Goal: Information Seeking & Learning: Learn about a topic

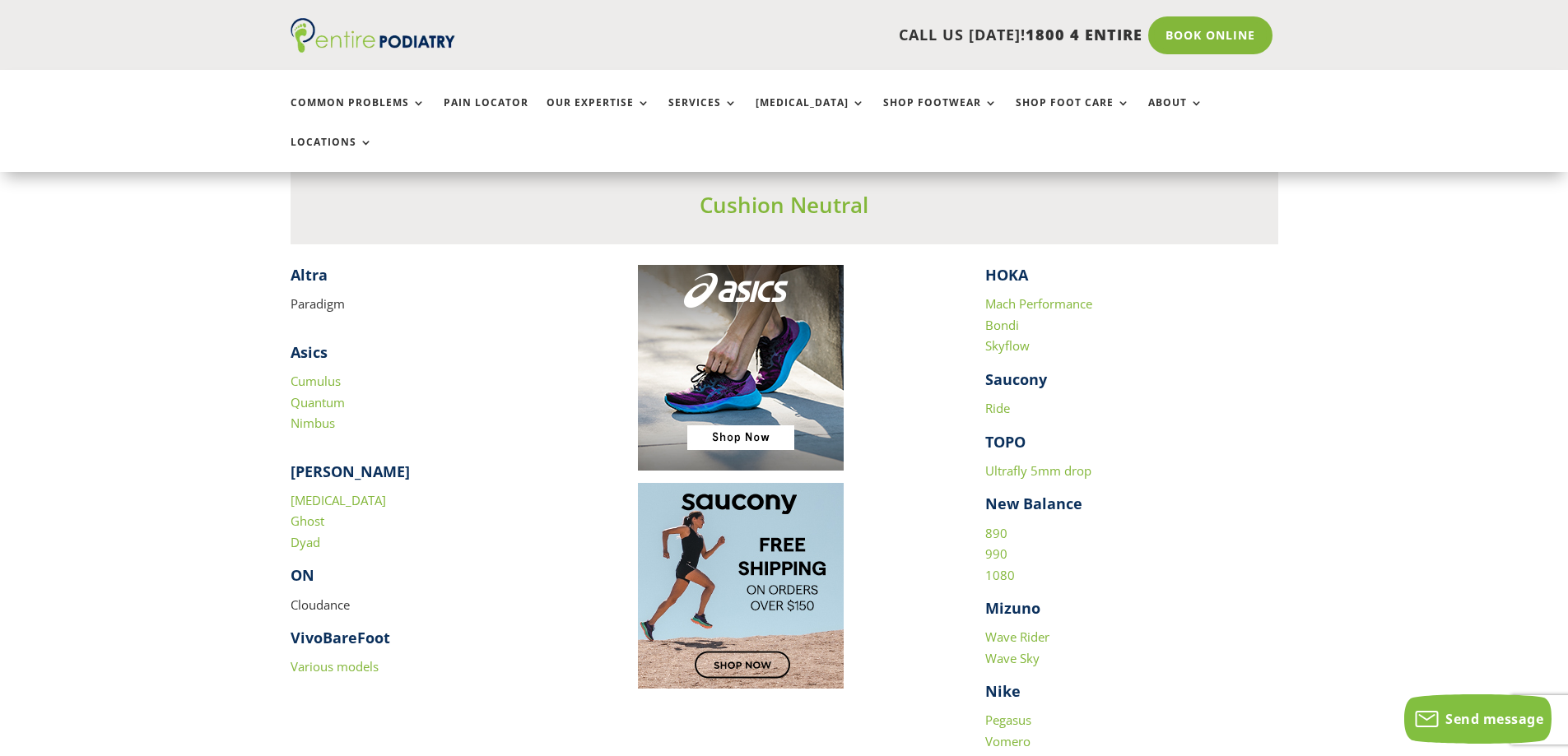
scroll to position [1580, 0]
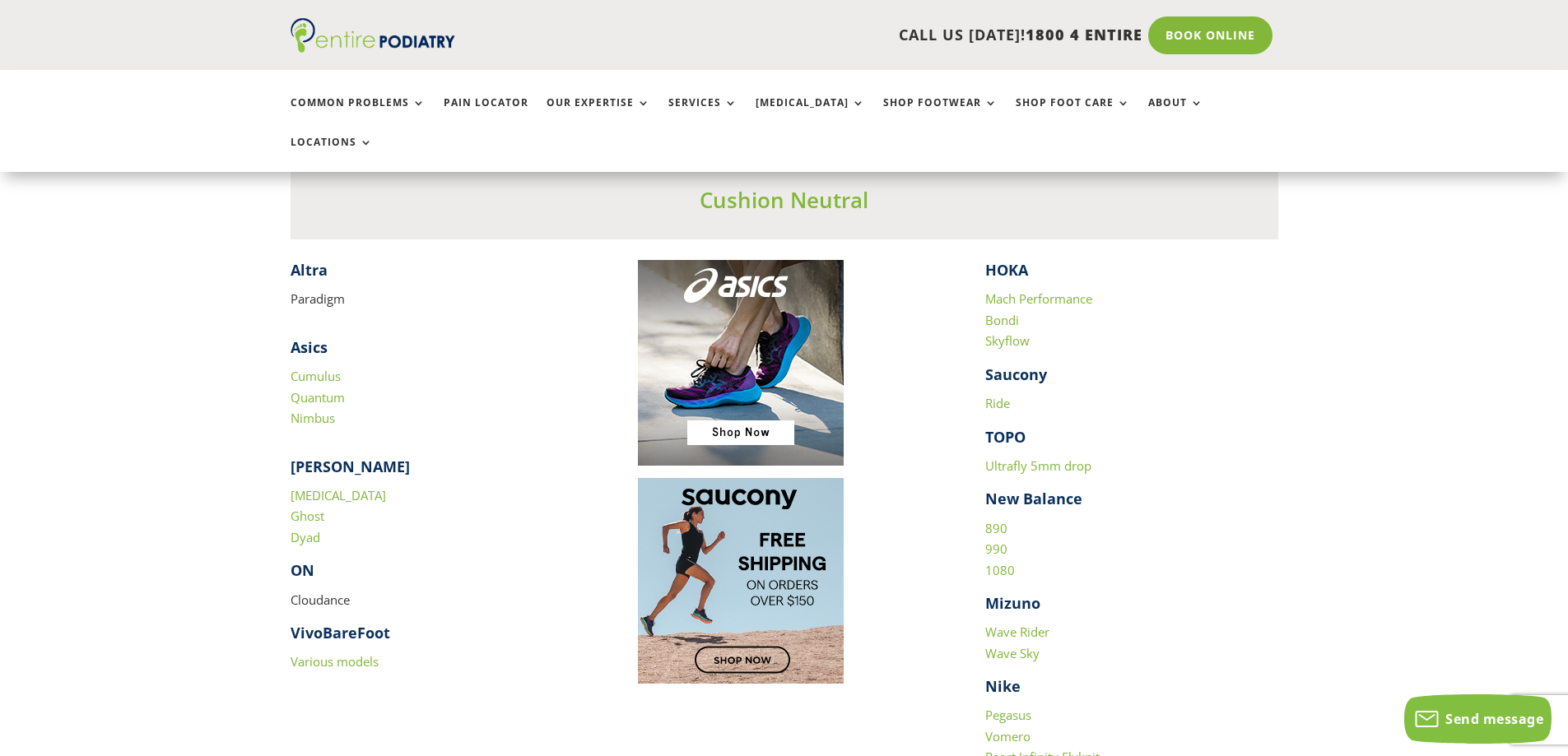
click at [347, 653] on link "Various models" at bounding box center [334, 661] width 88 height 16
click at [1036, 624] on link "Wave Rider" at bounding box center [1017, 632] width 64 height 16
click at [992, 541] on link "990" at bounding box center [996, 548] width 22 height 16
click at [1000, 541] on link "990" at bounding box center [996, 548] width 22 height 16
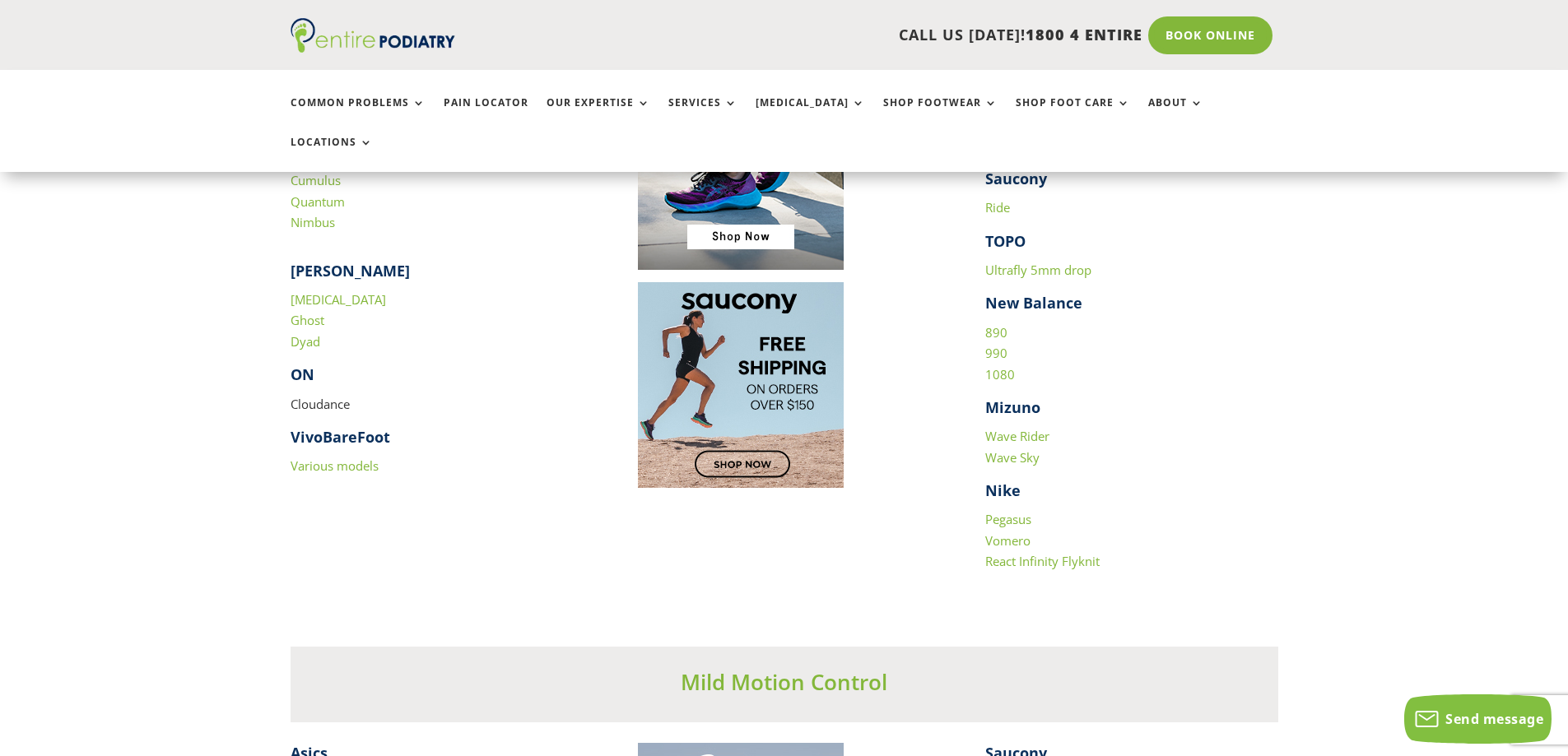
scroll to position [1778, 0]
click at [1008, 551] on link "React Infinity Flyknit" at bounding box center [1042, 559] width 114 height 16
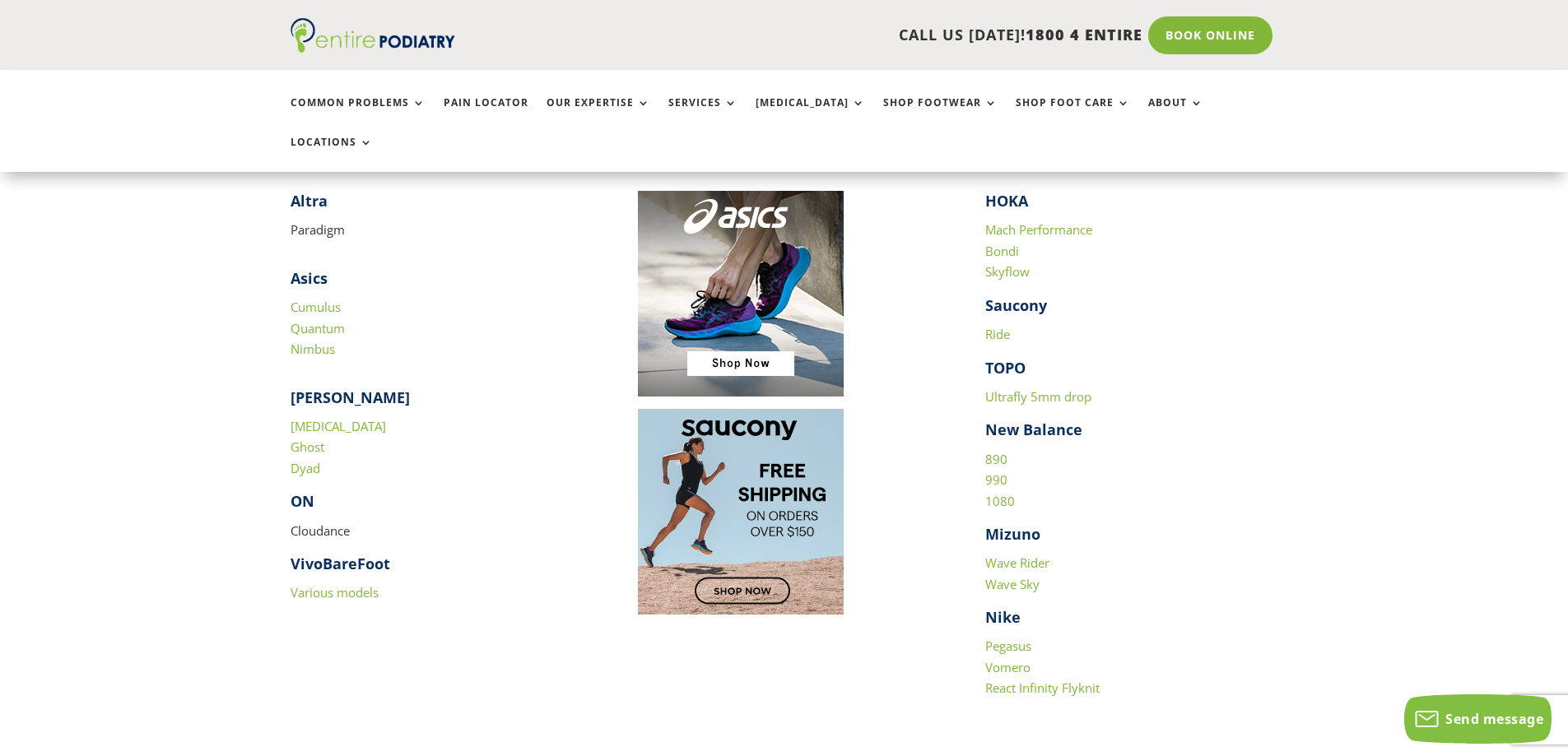
scroll to position [1646, 0]
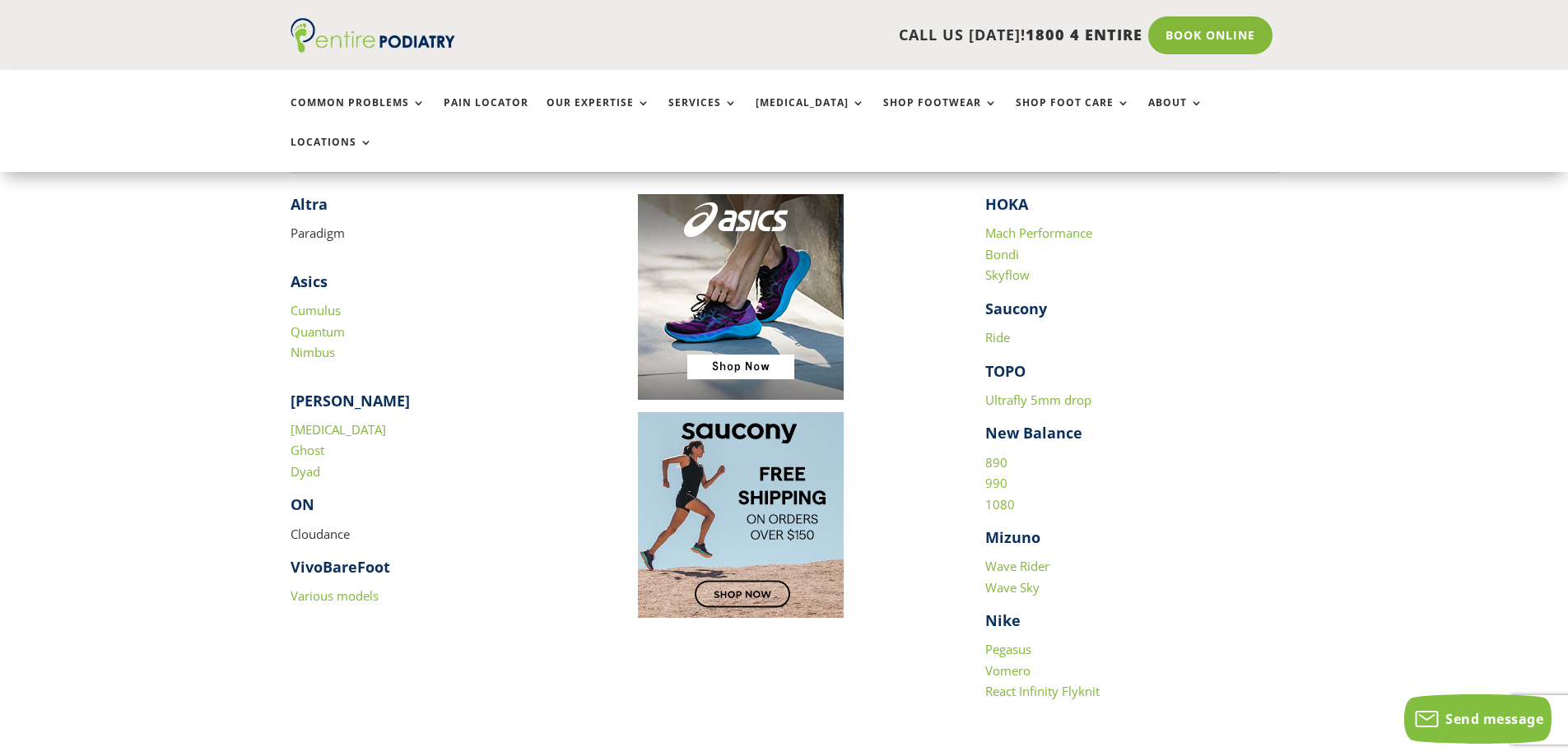
click at [1011, 392] on link "Ultrafly 5mm drop" at bounding box center [1037, 400] width 106 height 16
click at [999, 247] on link "Bondi" at bounding box center [1001, 254] width 34 height 16
click at [1017, 267] on link "Skyflow" at bounding box center [1007, 275] width 45 height 16
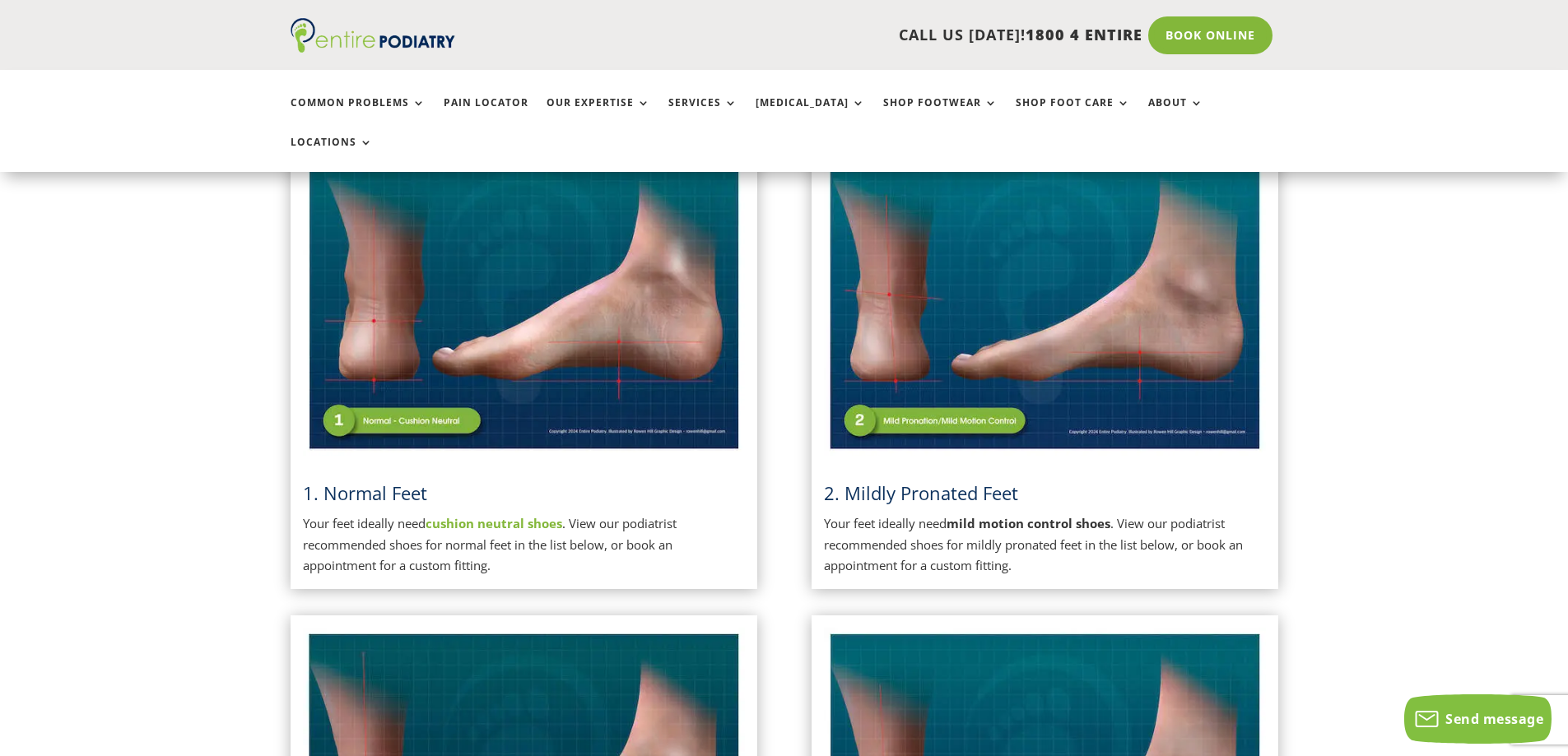
scroll to position [395, 0]
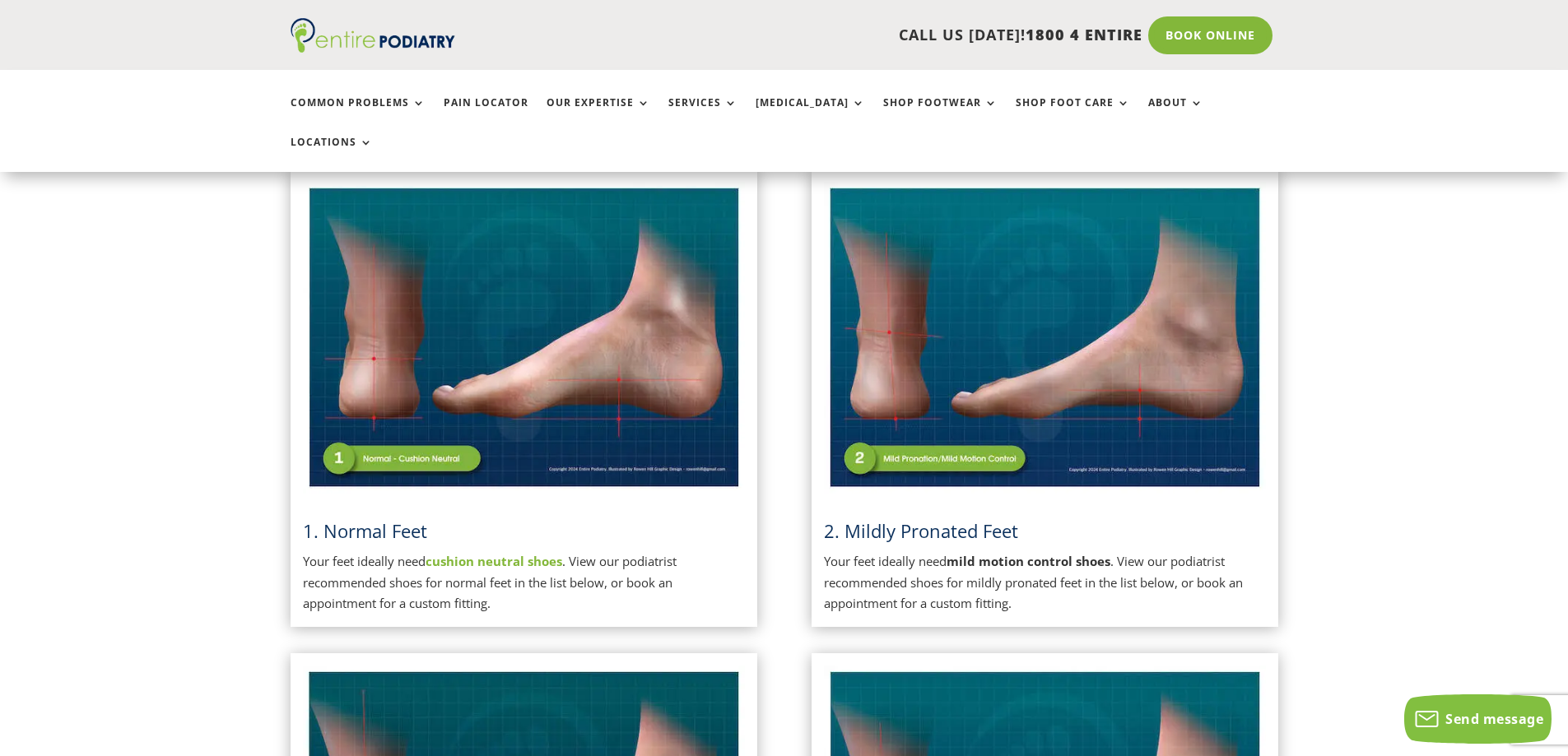
click at [483, 553] on strong "cushion neutral shoes" at bounding box center [493, 561] width 137 height 16
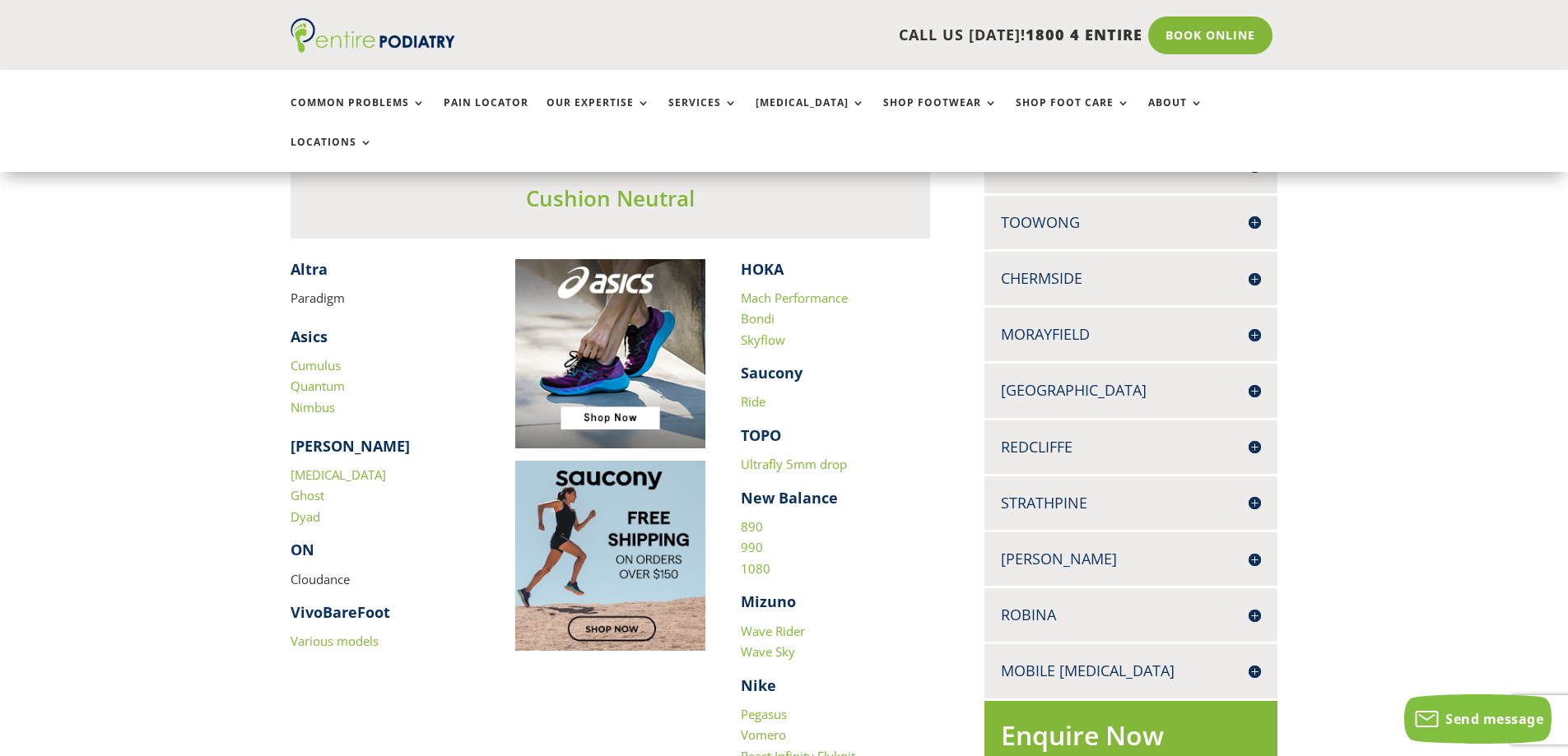
scroll to position [461, 0]
click at [753, 393] on link "Ride" at bounding box center [752, 401] width 24 height 16
